Goal: Task Accomplishment & Management: Manage account settings

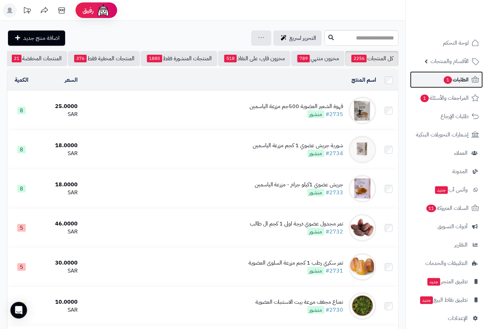
click at [457, 80] on span "الطلبات 1" at bounding box center [456, 80] width 26 height 10
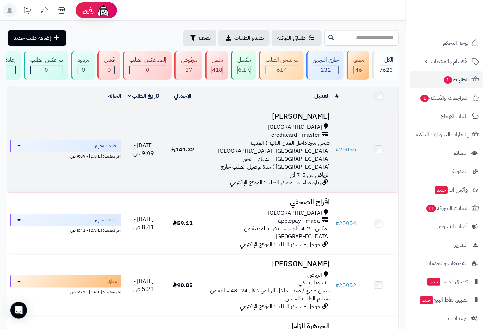
click at [321, 136] on div "creditcard - master" at bounding box center [267, 135] width 125 height 8
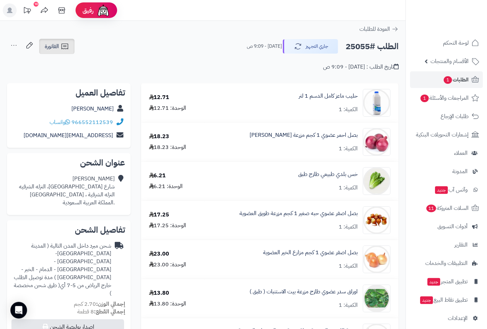
click at [61, 51] on link "الفاتورة" at bounding box center [56, 46] width 35 height 15
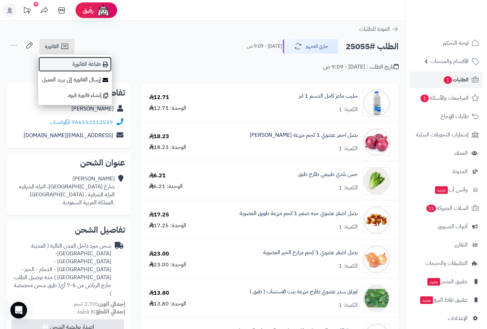
click at [95, 60] on link "طباعة الفاتورة" at bounding box center [75, 64] width 74 height 16
